Goal: Information Seeking & Learning: Learn about a topic

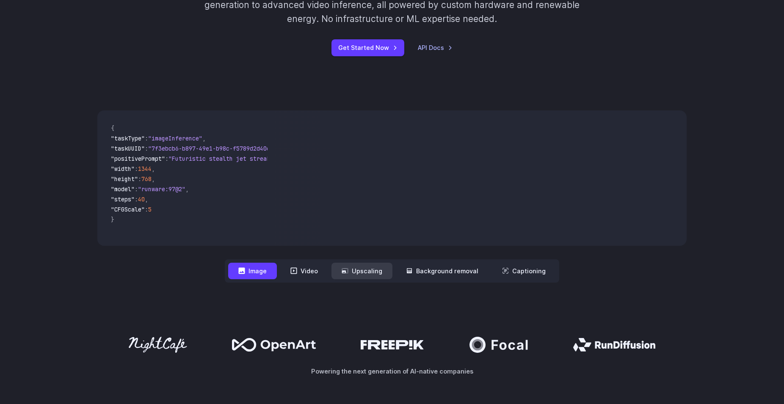
scroll to position [173, 0]
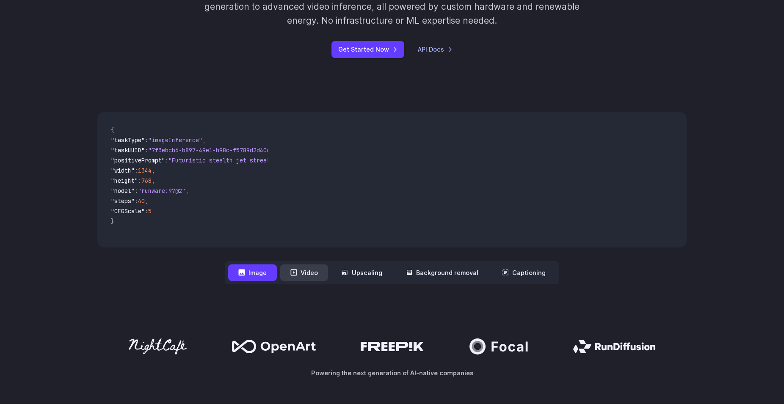
click at [309, 267] on button "Video" at bounding box center [304, 272] width 48 height 16
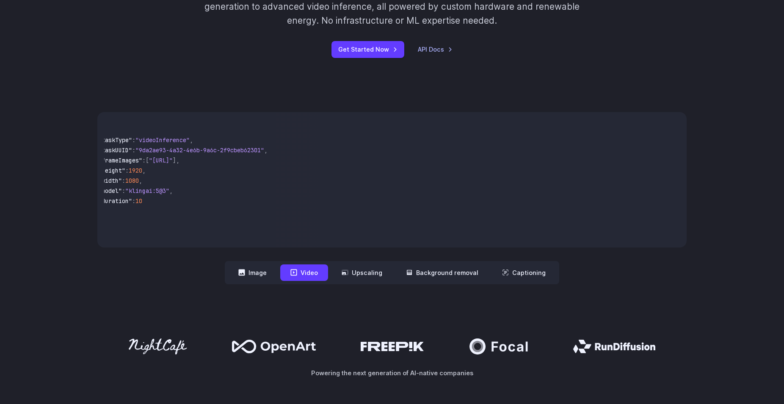
scroll to position [0, 0]
click at [343, 269] on button "Upscaling" at bounding box center [361, 272] width 61 height 16
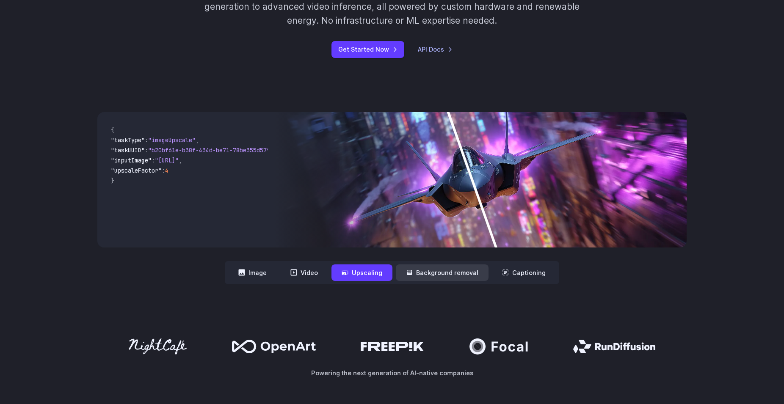
click at [421, 271] on button "Background removal" at bounding box center [442, 272] width 93 height 16
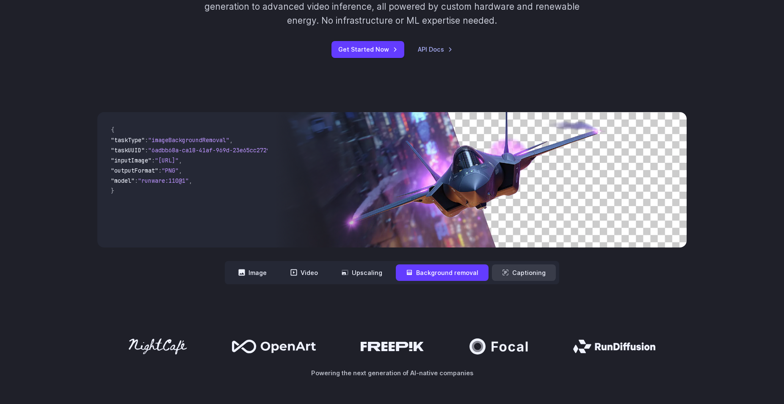
click at [512, 275] on button "Captioning" at bounding box center [524, 272] width 64 height 16
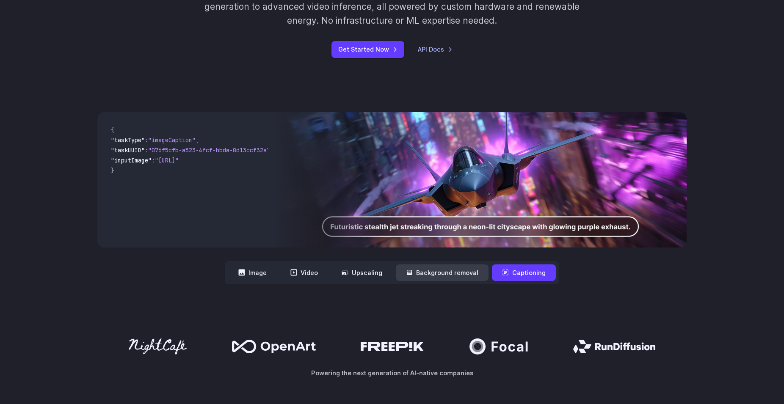
click at [450, 272] on button "Background removal" at bounding box center [442, 272] width 93 height 16
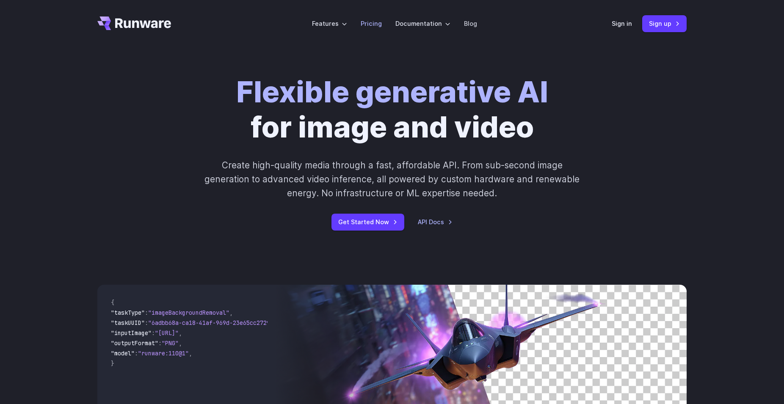
click at [367, 24] on link "Pricing" at bounding box center [370, 24] width 21 height 10
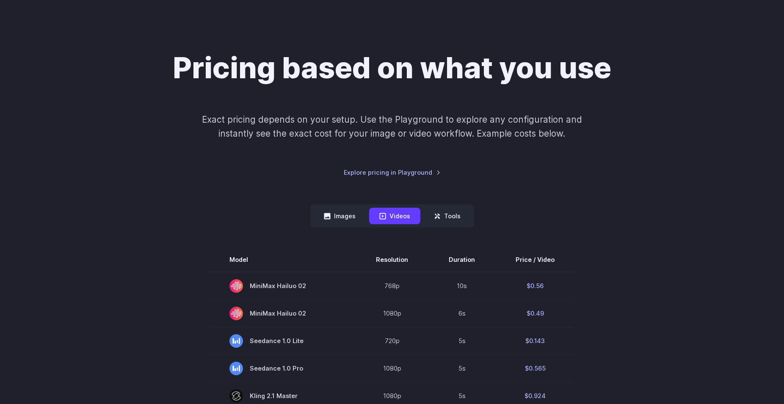
scroll to position [43, 0]
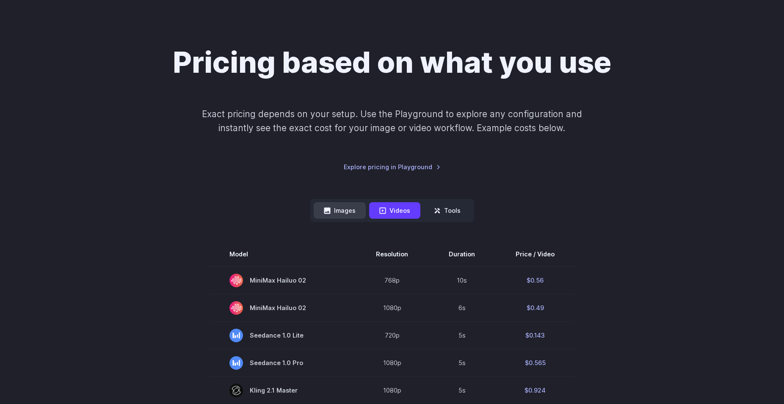
click at [355, 208] on button "Images" at bounding box center [339, 210] width 52 height 16
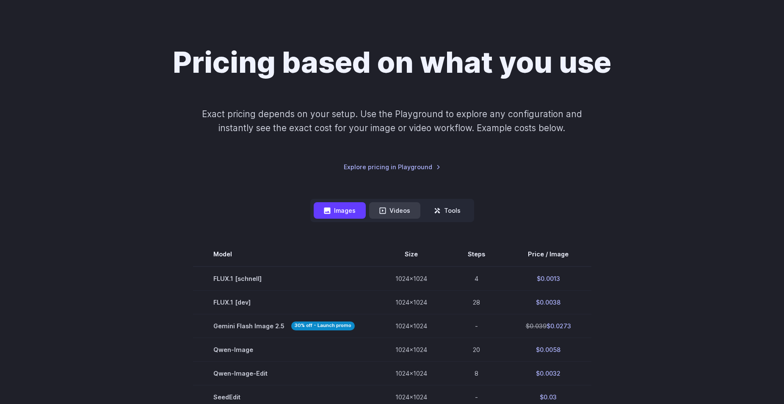
click at [403, 211] on button "Videos" at bounding box center [394, 210] width 51 height 16
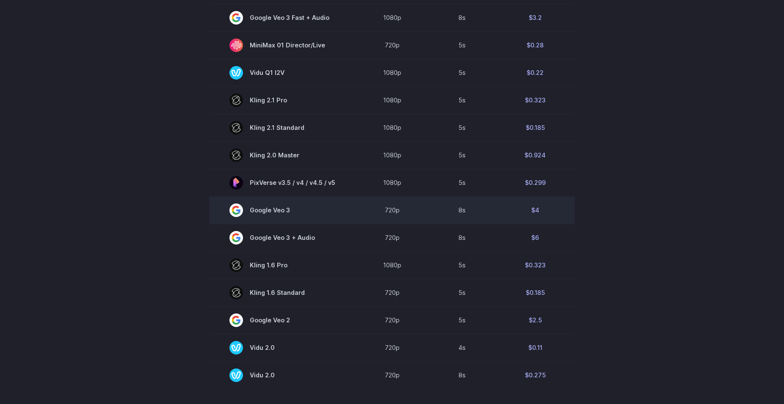
scroll to position [475, 0]
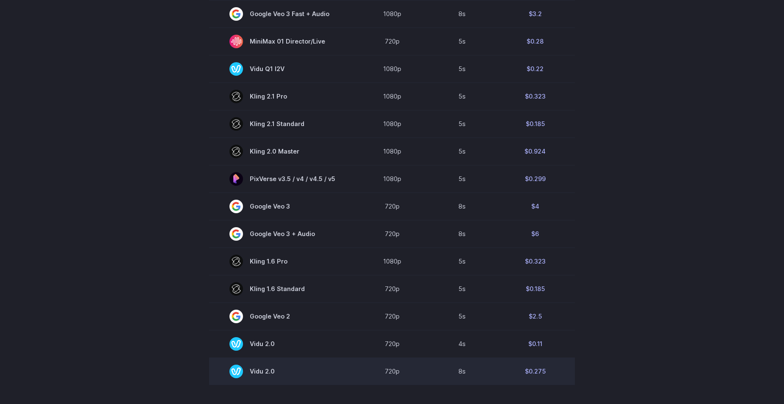
drag, startPoint x: 251, startPoint y: 369, endPoint x: 286, endPoint y: 370, distance: 35.5
click at [286, 370] on span "Vidu 2.0" at bounding box center [282, 372] width 106 height 14
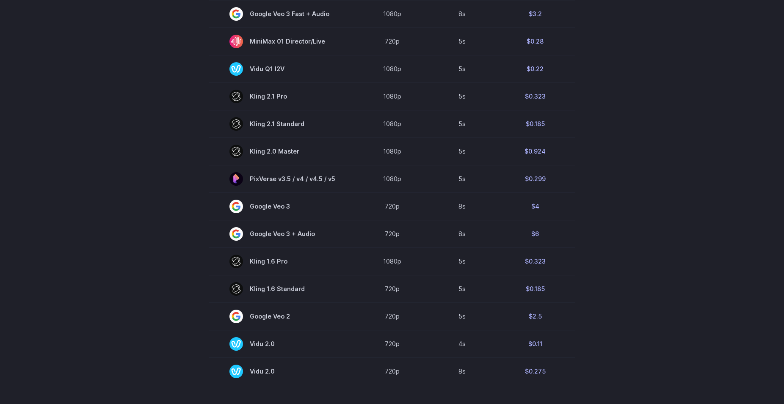
copy span "Vidu 2.0"
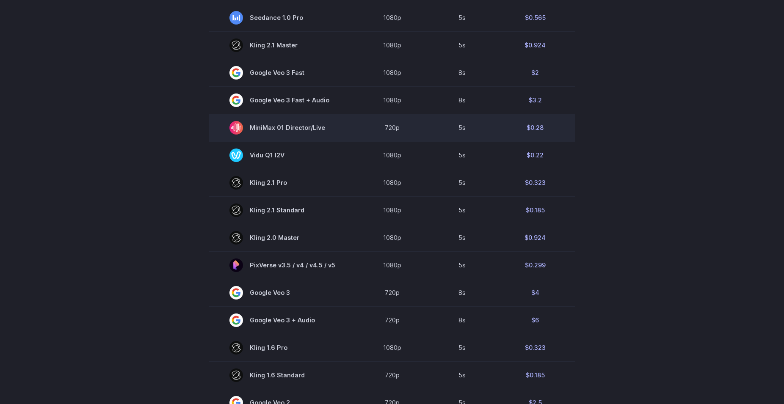
scroll to position [518, 0]
